Goal: Find specific page/section: Find specific page/section

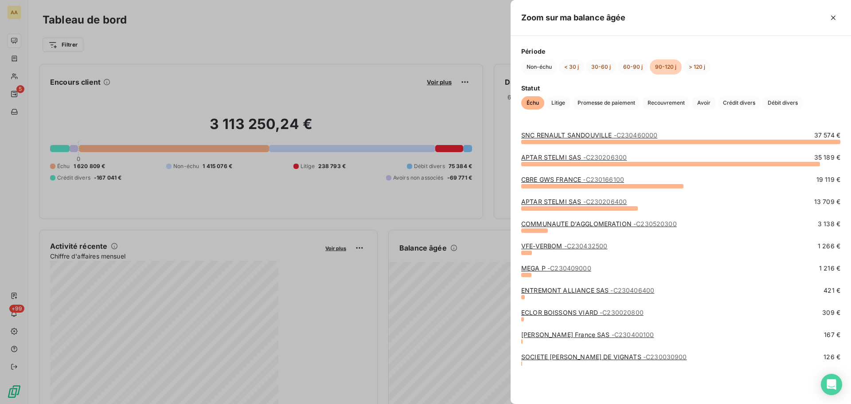
click at [18, 76] on div at bounding box center [425, 202] width 851 height 404
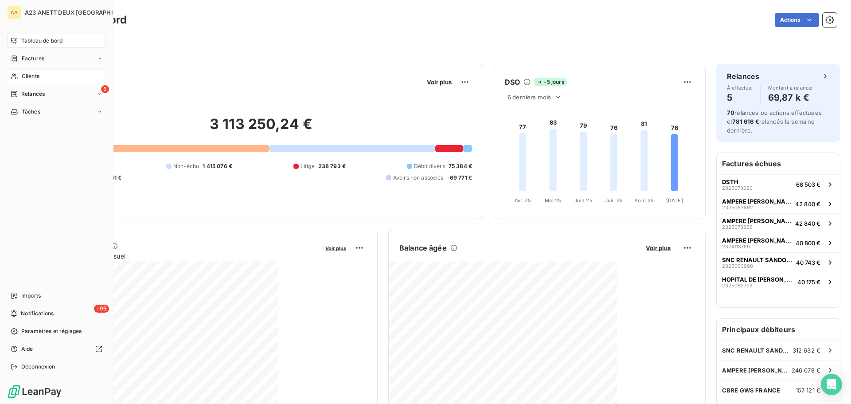
click at [28, 76] on span "Clients" at bounding box center [31, 76] width 18 height 8
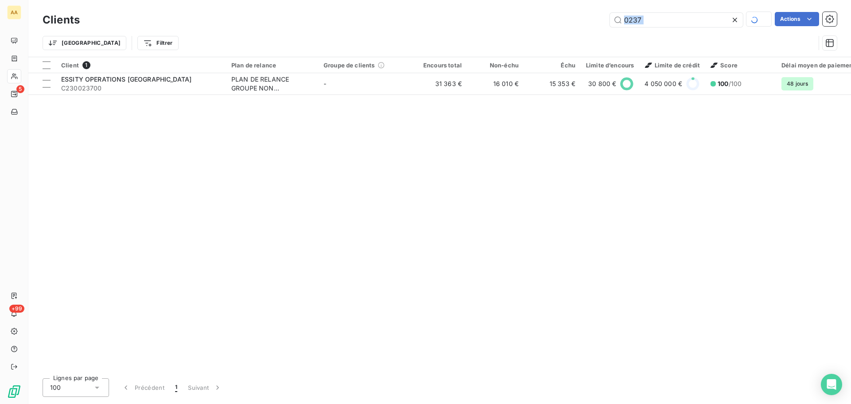
drag, startPoint x: 649, startPoint y: 27, endPoint x: 602, endPoint y: 43, distance: 49.9
click at [602, 43] on div "Clients 0237 Actions Trier Filtrer" at bounding box center [440, 34] width 794 height 46
click at [653, 19] on input "0237" at bounding box center [676, 20] width 133 height 14
drag, startPoint x: 652, startPoint y: 19, endPoint x: 518, endPoint y: 9, distance: 134.2
click at [525, 16] on div "0237 Actions" at bounding box center [463, 20] width 746 height 14
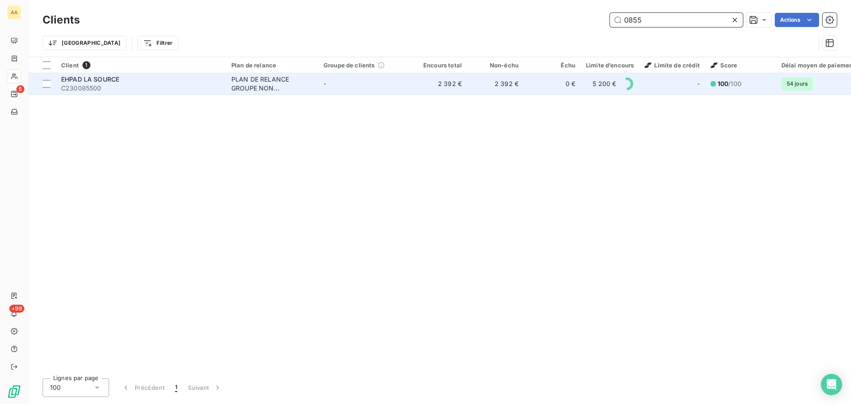
type input "0855"
click at [99, 77] on span "EHPAD LA SOURCE" at bounding box center [90, 79] width 58 height 8
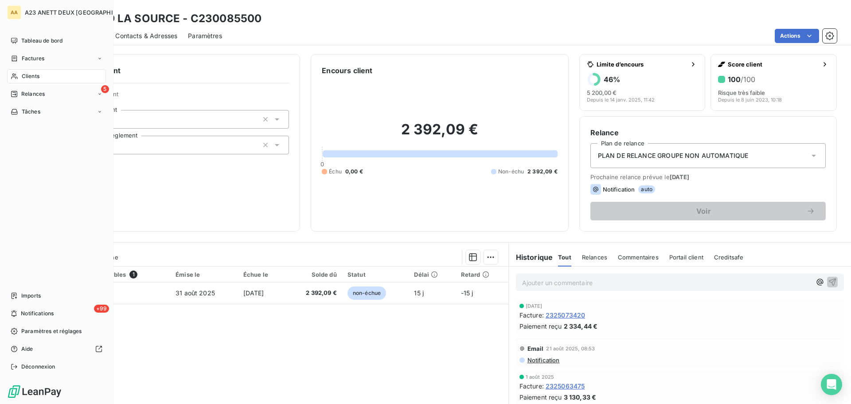
click at [46, 77] on div "Clients" at bounding box center [56, 76] width 99 height 14
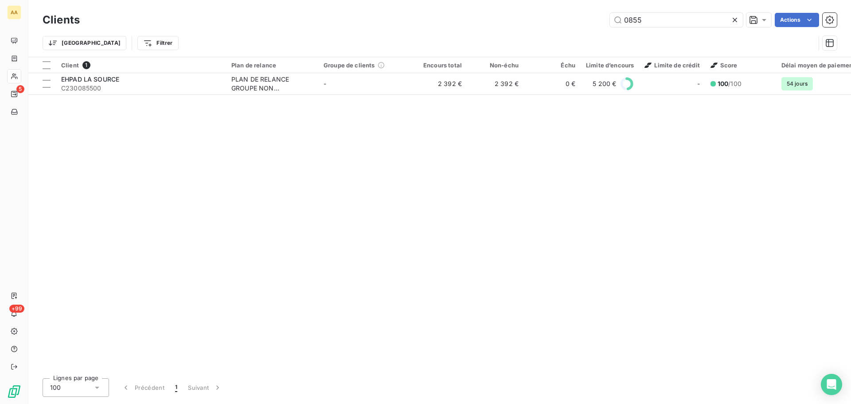
click at [643, 31] on div "Trier Filtrer" at bounding box center [440, 42] width 794 height 27
drag, startPoint x: 650, startPoint y: 24, endPoint x: 594, endPoint y: 29, distance: 56.9
click at [600, 30] on div "Clients 0855 Actions Trier Filtrer" at bounding box center [440, 34] width 794 height 46
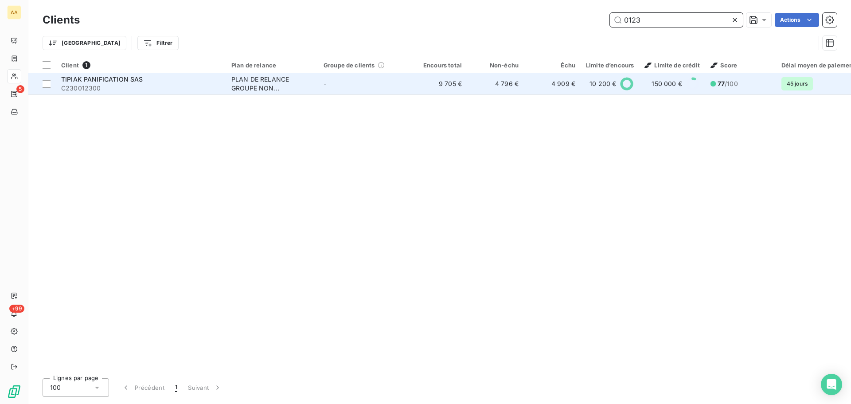
type input "0123"
click at [117, 86] on span "C230012300" at bounding box center [141, 88] width 160 height 9
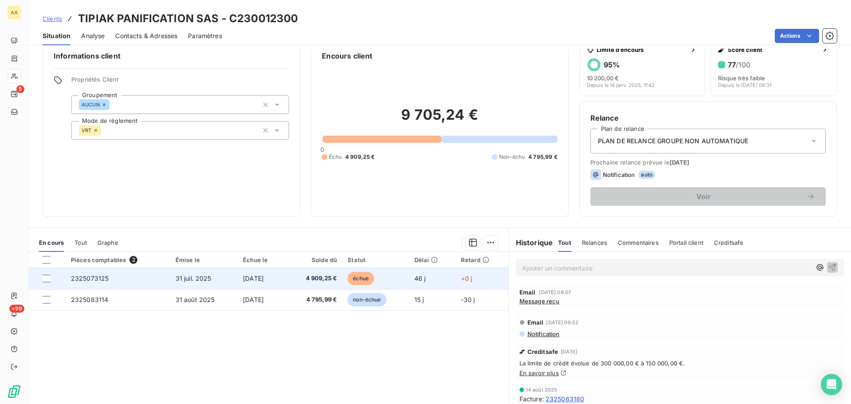
scroll to position [15, 0]
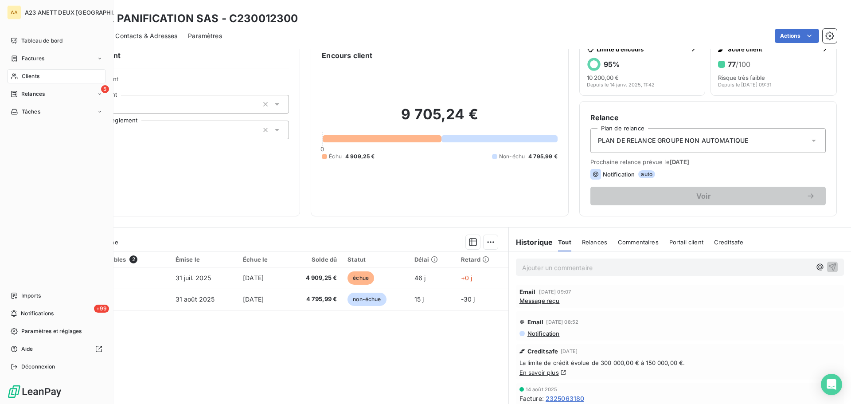
click at [57, 75] on div "Clients" at bounding box center [56, 76] width 99 height 14
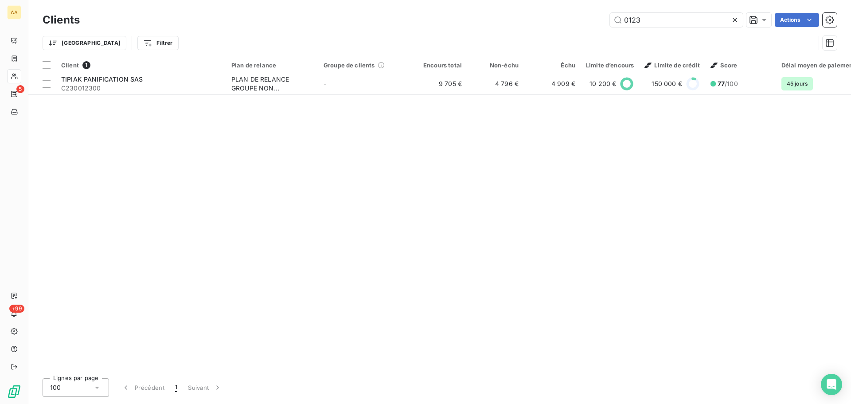
drag, startPoint x: 650, startPoint y: 17, endPoint x: 508, endPoint y: 2, distance: 143.1
click at [523, 8] on div "Clients 0123 Actions Trier Filtrer" at bounding box center [439, 28] width 823 height 57
drag, startPoint x: 659, startPoint y: 13, endPoint x: 574, endPoint y: 13, distance: 84.2
click at [588, 15] on div "4320 Actions" at bounding box center [463, 20] width 746 height 14
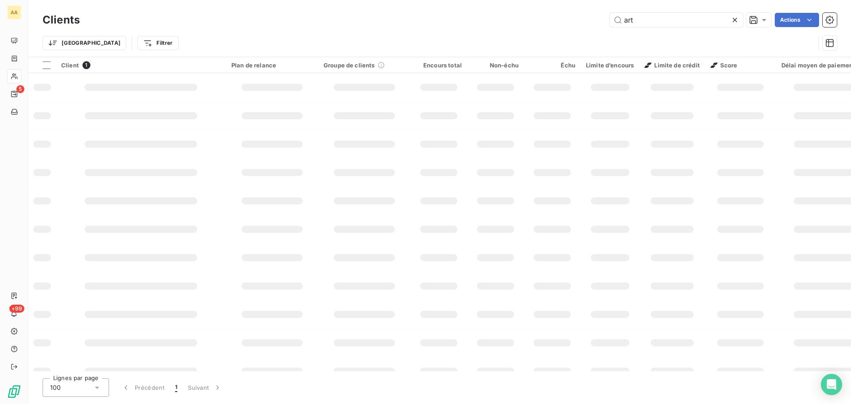
type input "art"
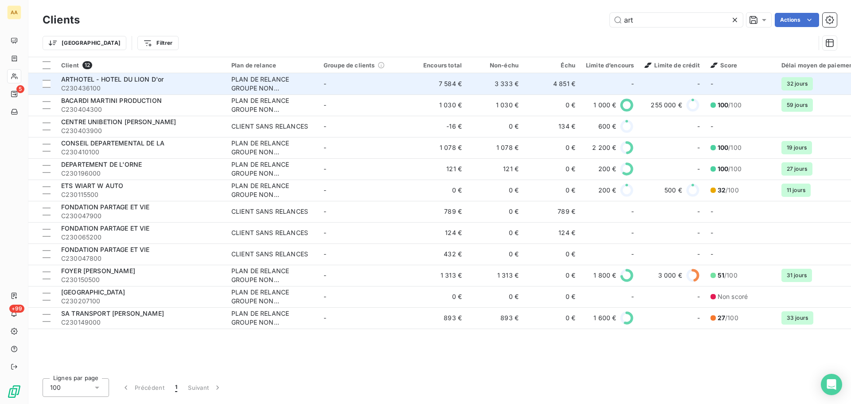
click at [158, 77] on span "ARTHOTEL - HOTEL DU LION D'or" at bounding box center [112, 79] width 102 height 8
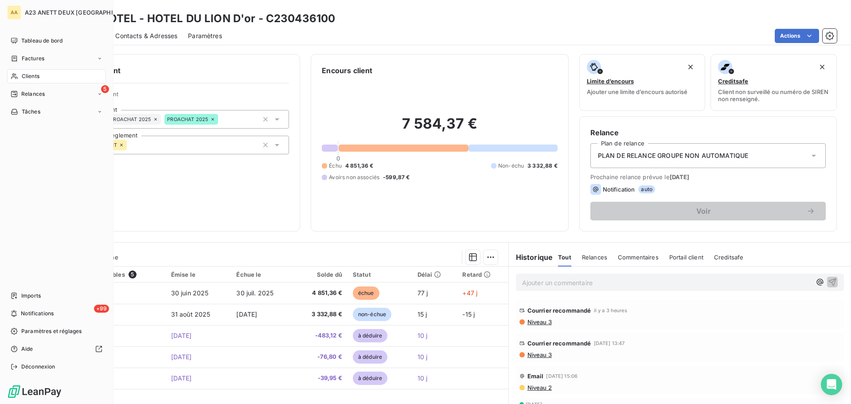
click at [35, 81] on div "Clients" at bounding box center [56, 76] width 99 height 14
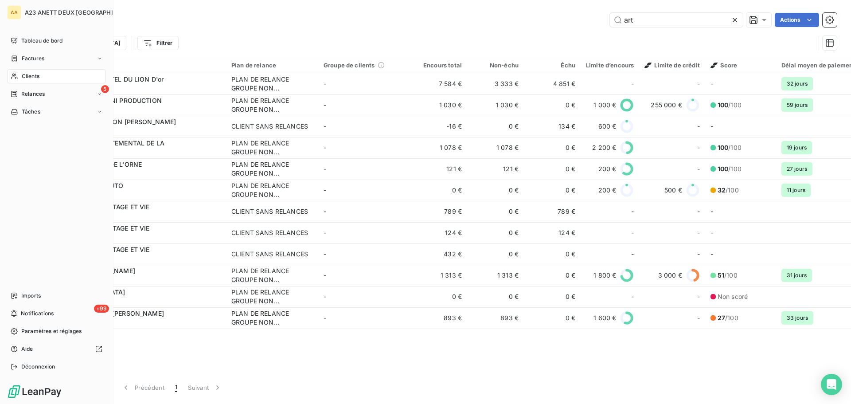
click at [35, 80] on span "Clients" at bounding box center [31, 76] width 18 height 8
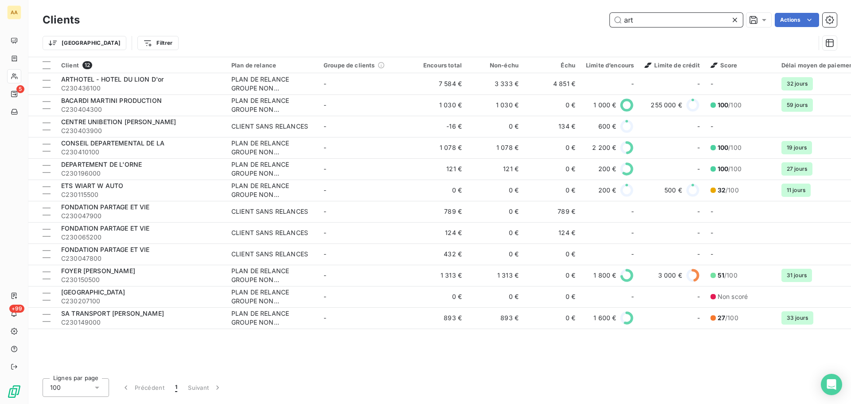
drag, startPoint x: 646, startPoint y: 14, endPoint x: 550, endPoint y: 28, distance: 96.7
click at [558, 28] on div "Clients art Actions" at bounding box center [440, 20] width 794 height 19
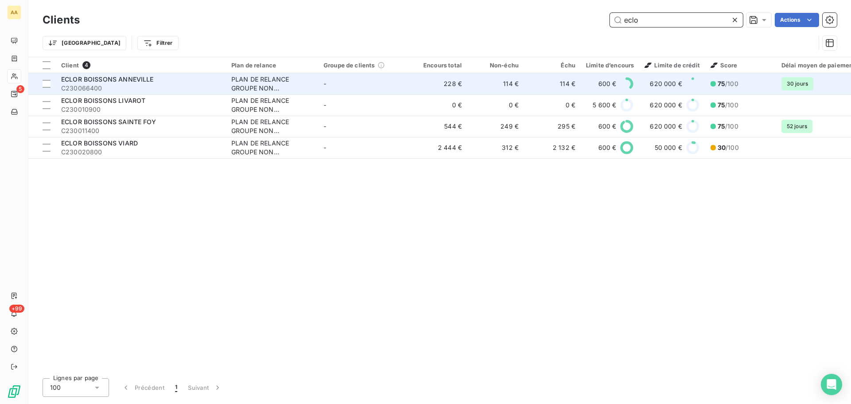
type input "eclo"
click at [181, 86] on span "C230066400" at bounding box center [141, 88] width 160 height 9
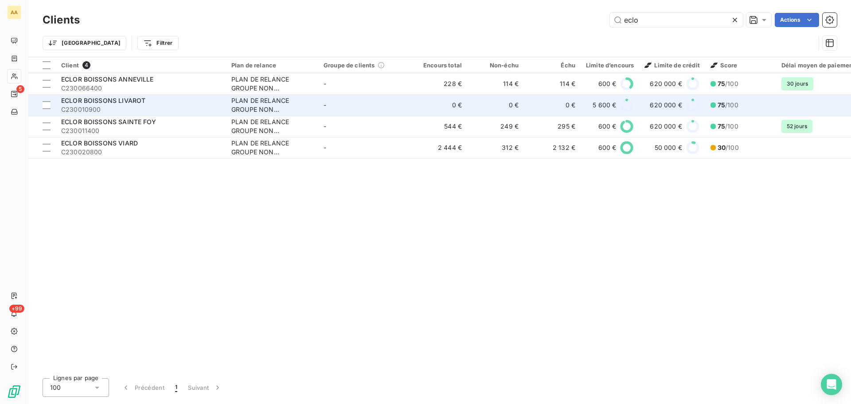
click at [138, 105] on span "C230010900" at bounding box center [141, 109] width 160 height 9
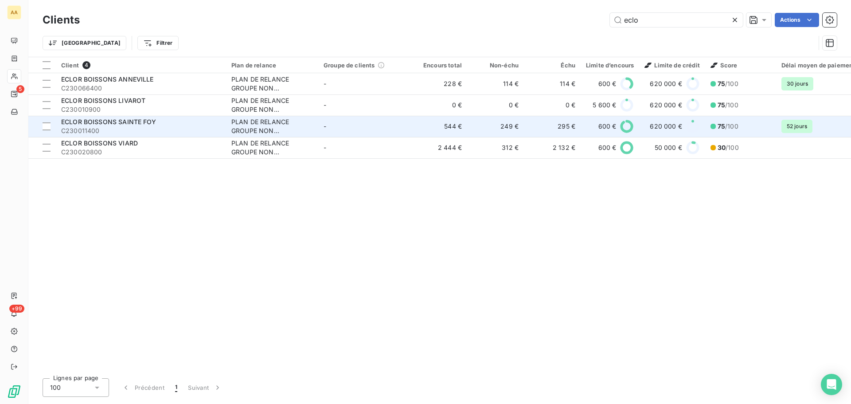
click at [144, 128] on span "C230011400" at bounding box center [141, 130] width 160 height 9
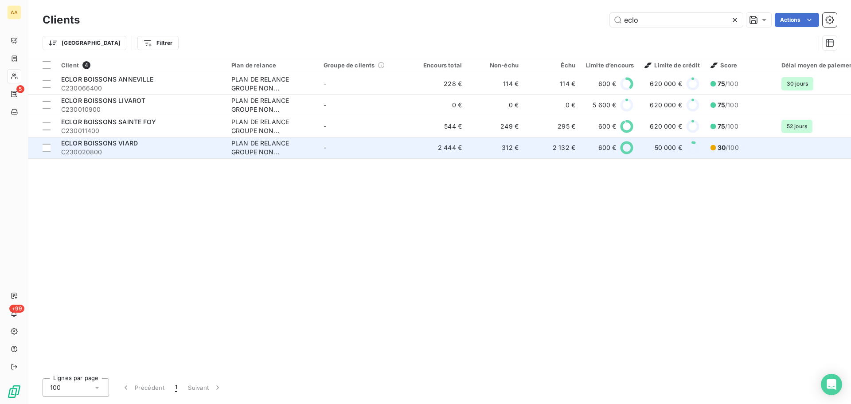
click at [102, 148] on span "C230020800" at bounding box center [141, 152] width 160 height 9
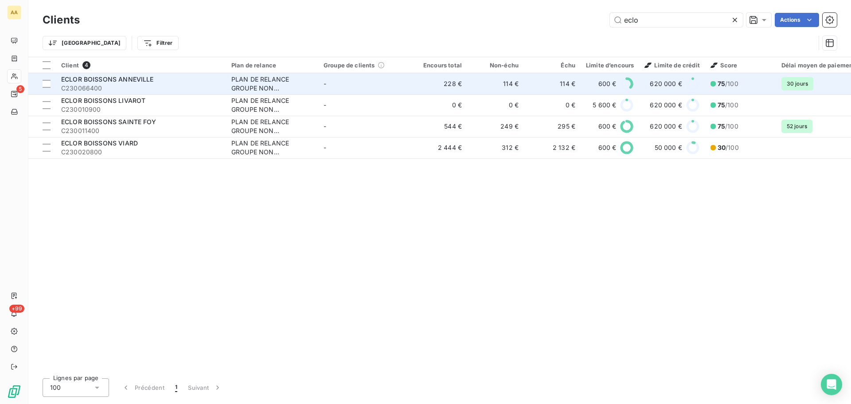
click at [160, 86] on span "C230066400" at bounding box center [141, 88] width 160 height 9
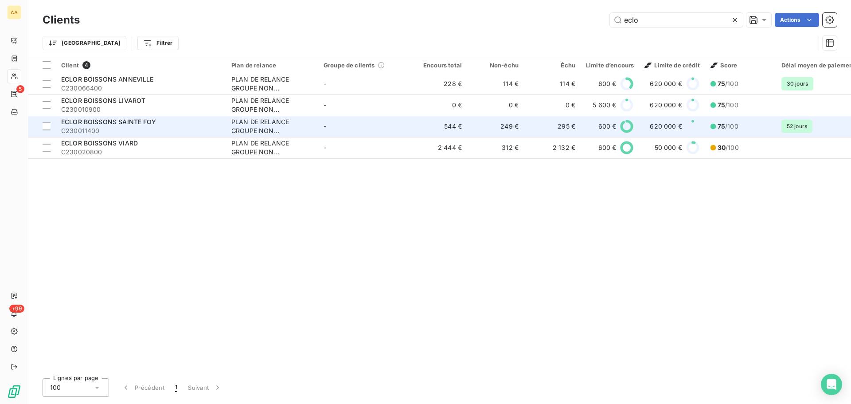
click at [130, 128] on span "C230011400" at bounding box center [141, 130] width 160 height 9
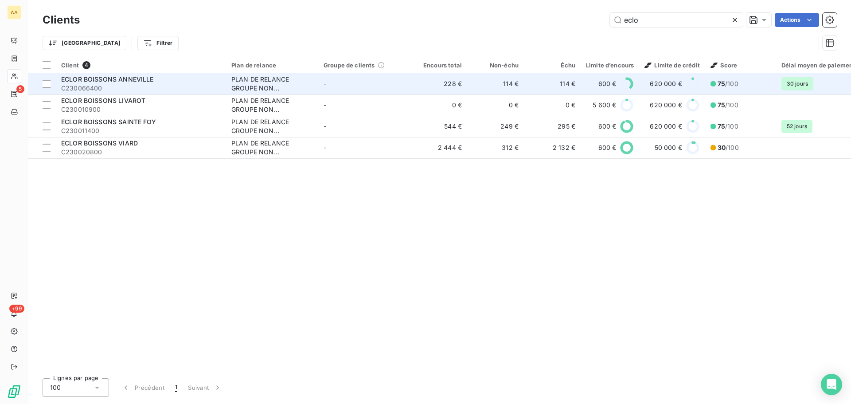
click at [128, 92] on span "C230066400" at bounding box center [141, 88] width 160 height 9
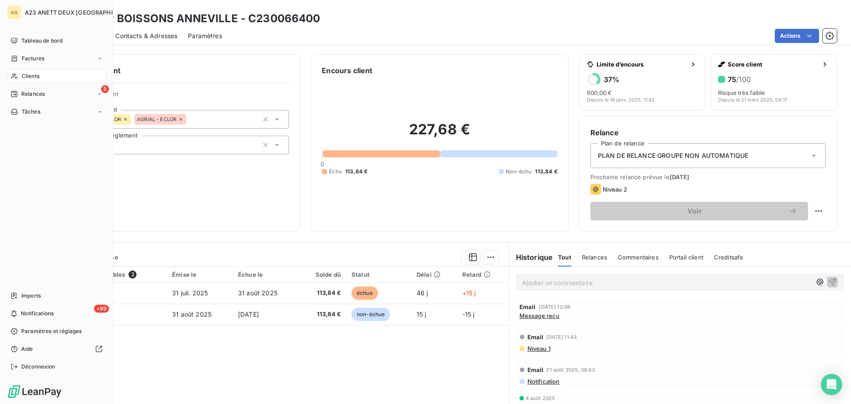
click at [35, 72] on div "Clients" at bounding box center [56, 76] width 99 height 14
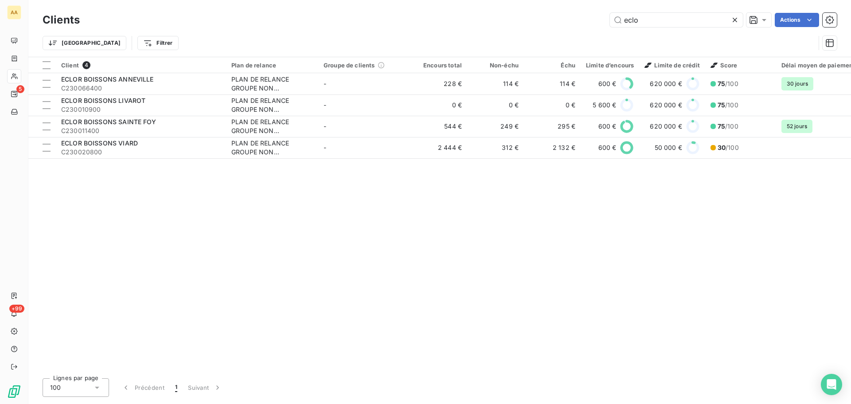
drag, startPoint x: 637, startPoint y: 14, endPoint x: 596, endPoint y: 15, distance: 41.7
click at [596, 15] on div "eclo Actions" at bounding box center [463, 20] width 746 height 14
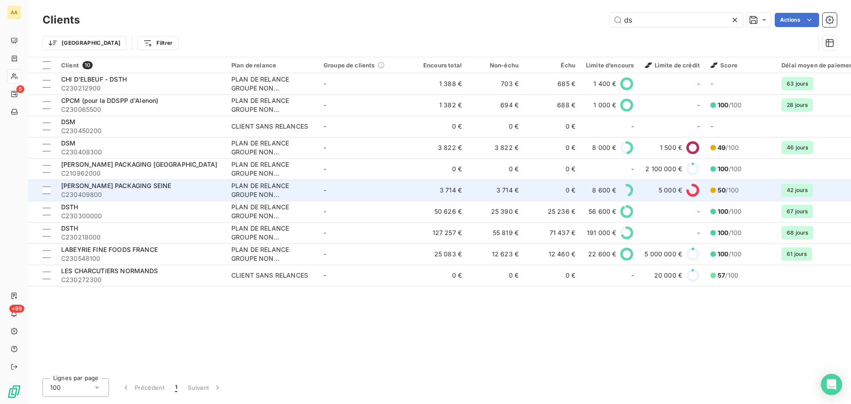
type input "ds"
click at [137, 196] on span "C230409800" at bounding box center [141, 194] width 160 height 9
